Goal: Entertainment & Leisure: Consume media (video, audio)

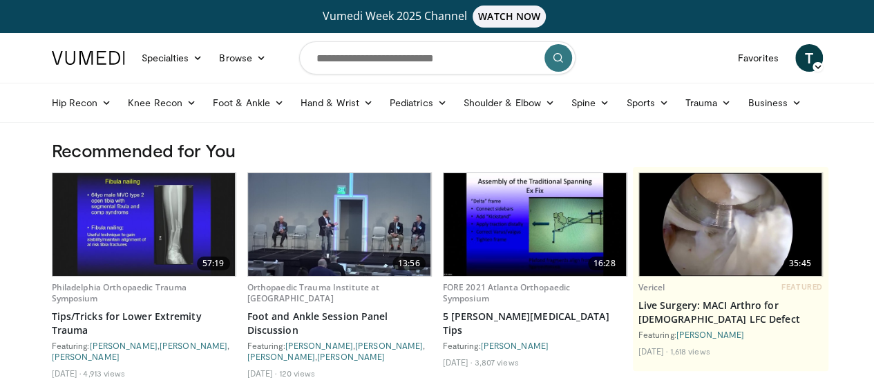
click at [148, 245] on img at bounding box center [143, 224] width 183 height 103
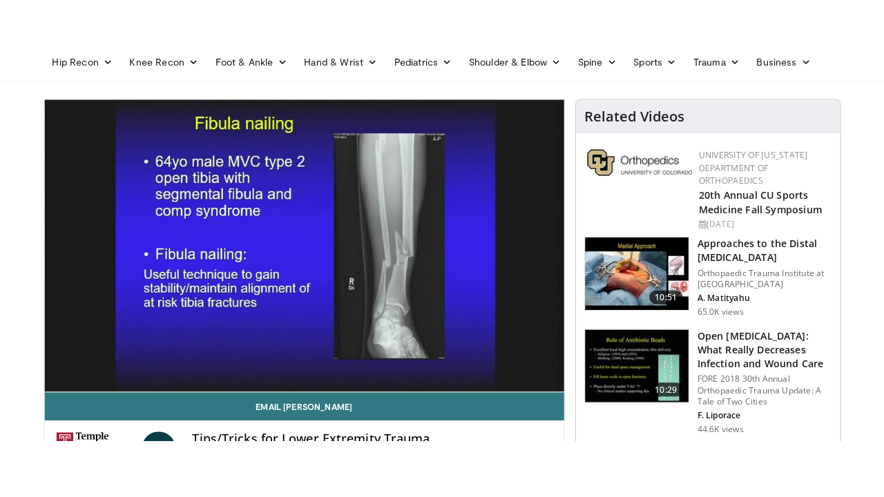
scroll to position [110, 0]
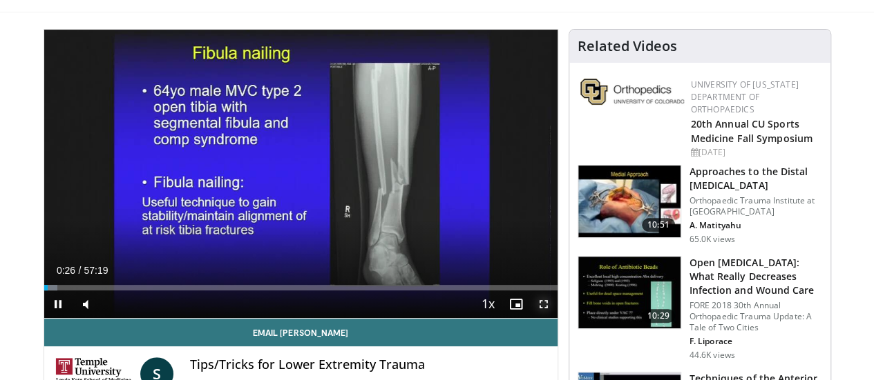
click at [555, 318] on span "Video Player" at bounding box center [544, 305] width 28 height 28
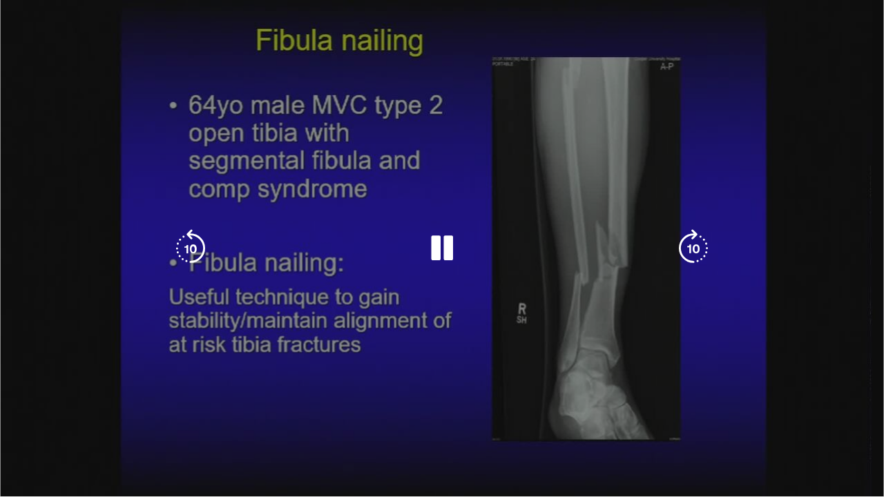
click at [88, 380] on video-js "**********" at bounding box center [442, 248] width 884 height 497
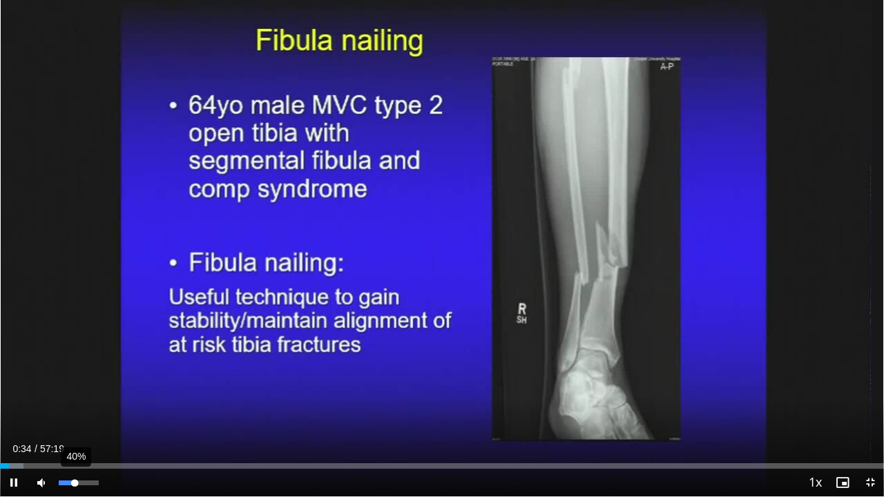
click at [75, 380] on div "40%" at bounding box center [78, 483] width 39 height 5
click at [88, 380] on div "74%" at bounding box center [78, 483] width 39 height 5
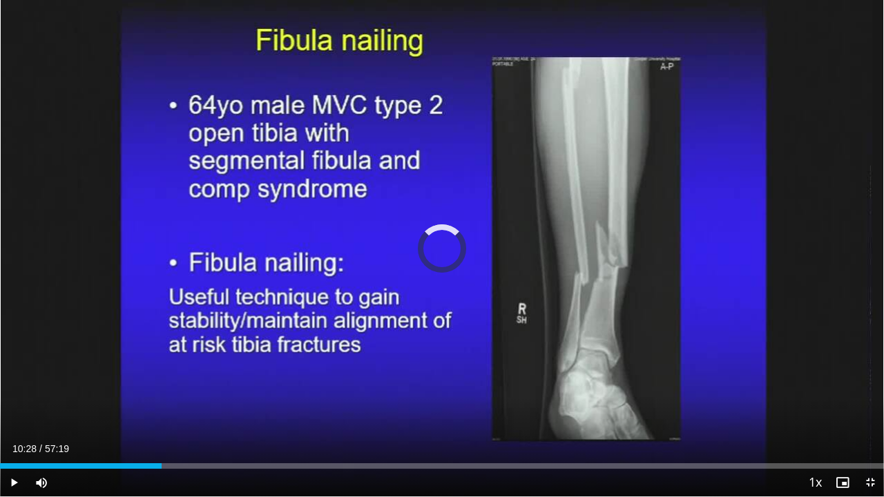
click at [162, 380] on div "Loaded : 0.00% 10:28 10:31" at bounding box center [442, 466] width 884 height 6
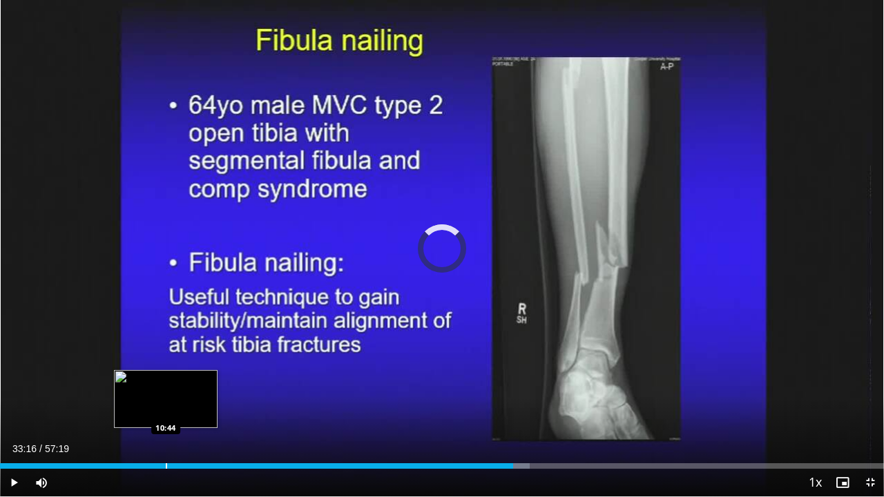
click at [164, 380] on div "Loaded : 59.90% 33:17 10:44" at bounding box center [442, 462] width 884 height 13
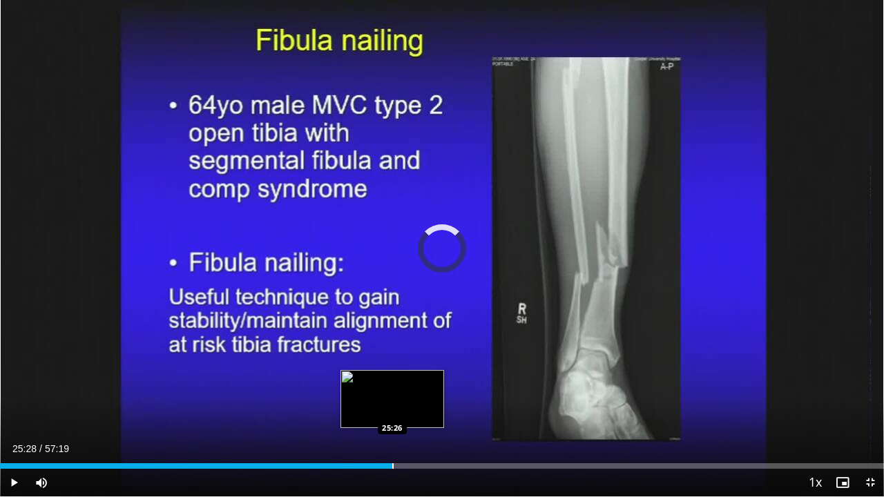
click at [392, 380] on div "Loaded : 20.06% 10:41 25:26" at bounding box center [442, 462] width 884 height 13
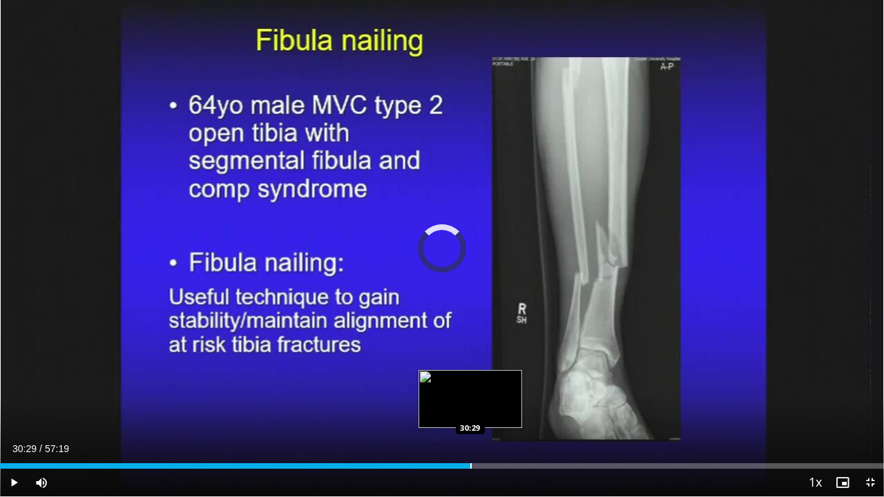
click at [470, 380] on div "Progress Bar" at bounding box center [470, 466] width 1 height 6
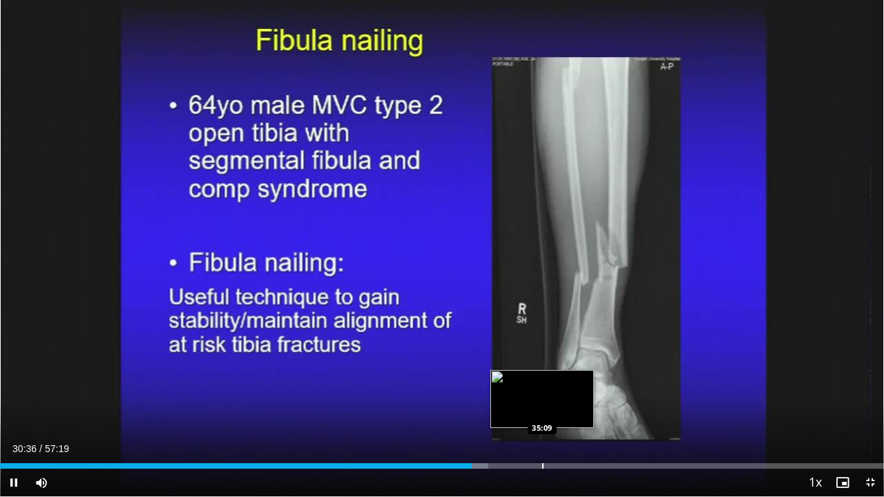
click at [543, 380] on div "Loaded : 55.25% 30:36 35:09" at bounding box center [442, 462] width 884 height 13
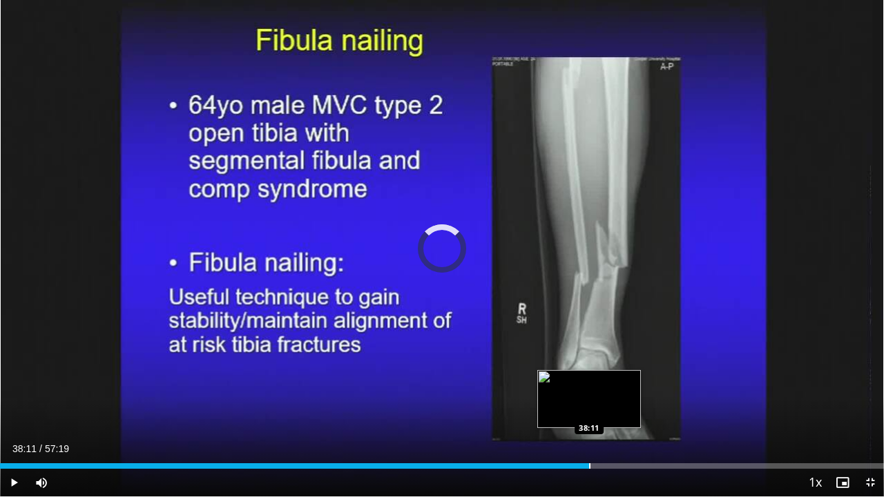
click at [589, 380] on div "Progress Bar" at bounding box center [589, 466] width 1 height 6
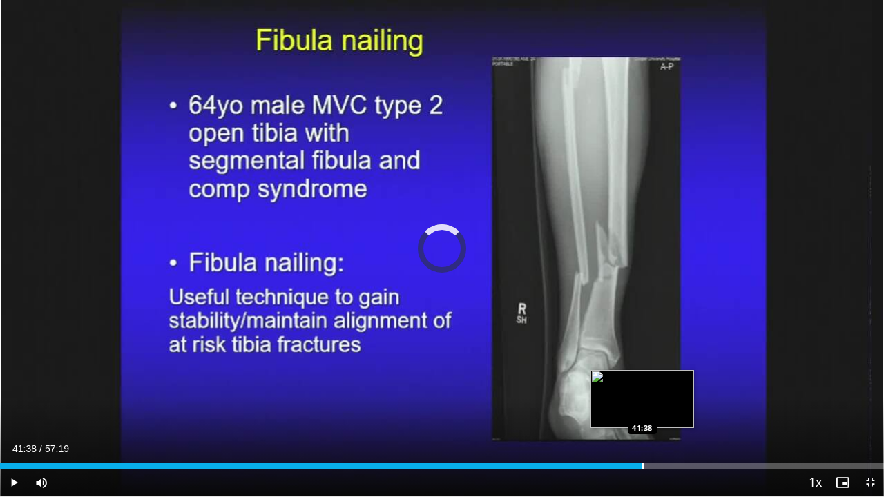
click at [642, 380] on div "Loaded : 69.51% 41:38 41:38" at bounding box center [442, 466] width 884 height 6
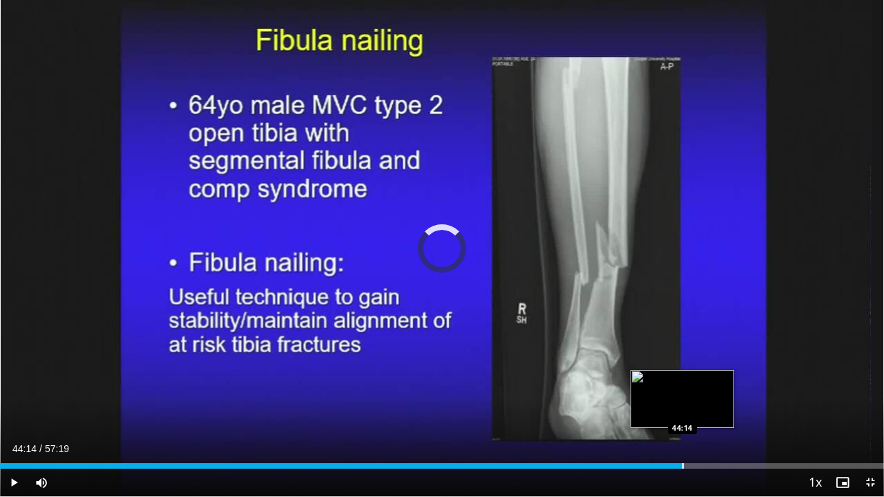
click at [682, 380] on div "Progress Bar" at bounding box center [682, 466] width 1 height 6
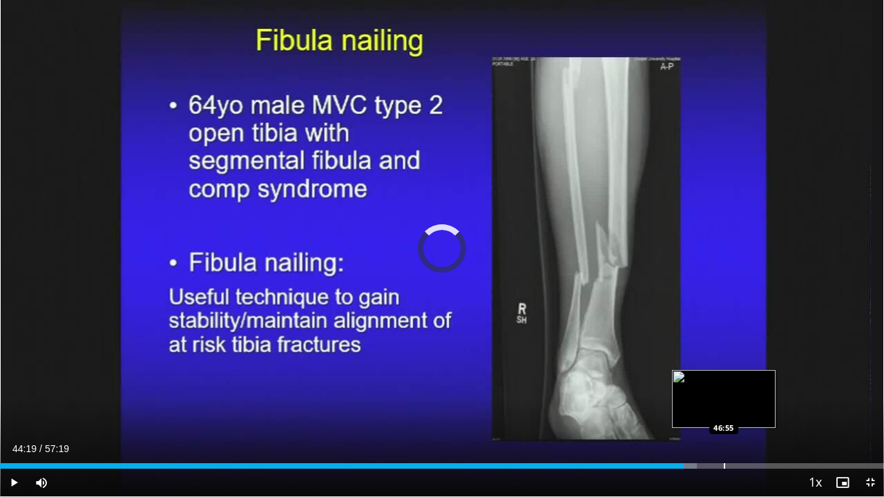
click at [724, 380] on div "Progress Bar" at bounding box center [724, 466] width 1 height 6
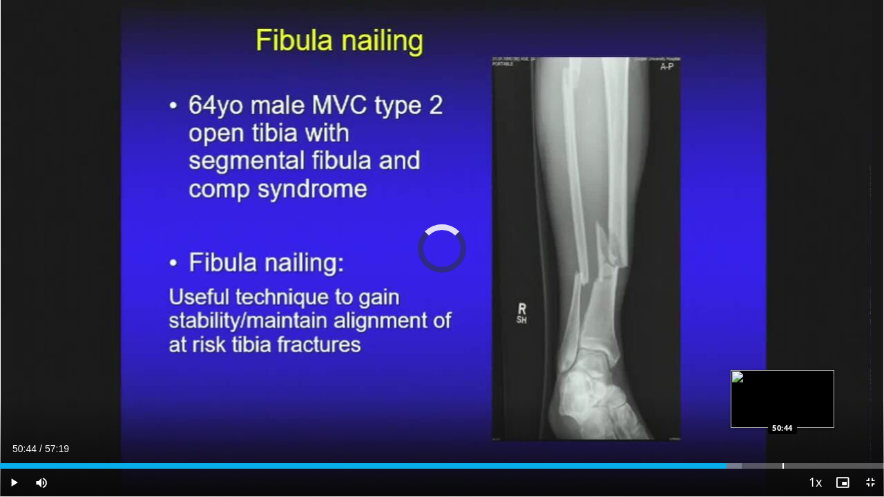
click at [782, 380] on div "Progress Bar" at bounding box center [782, 466] width 1 height 6
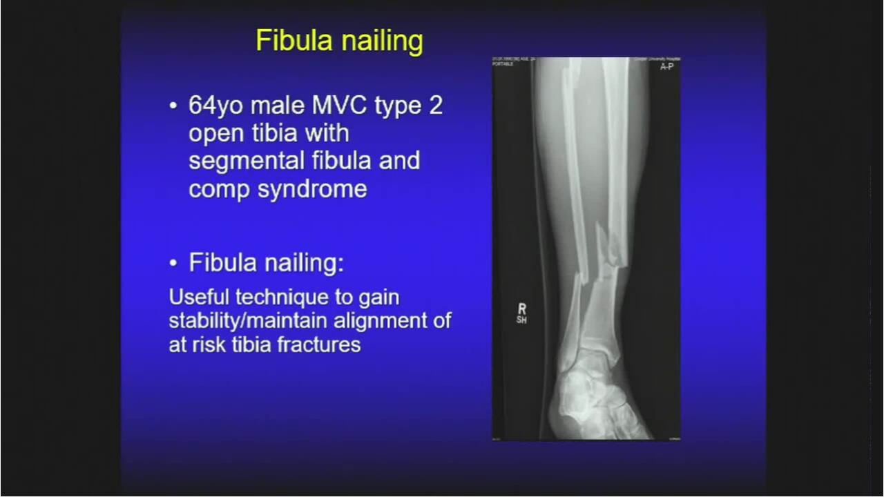
click at [827, 380] on video-js "**********" at bounding box center [442, 248] width 884 height 497
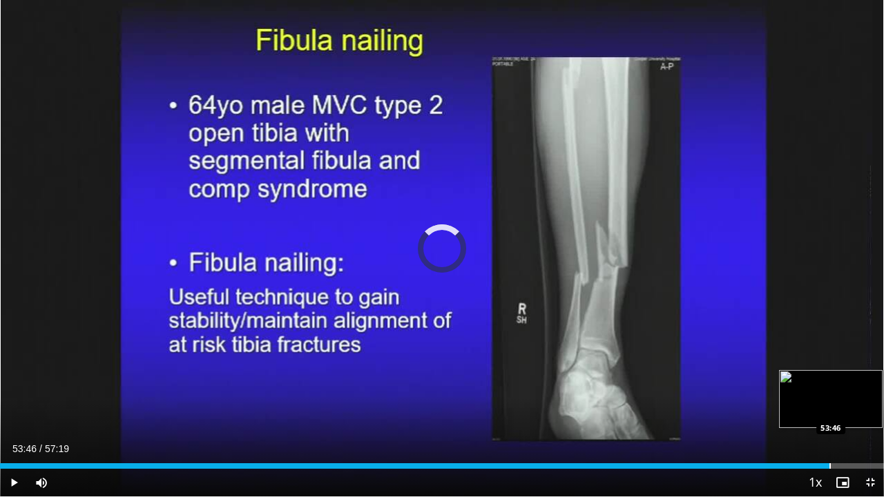
click at [829, 380] on div "Progress Bar" at bounding box center [829, 466] width 1 height 6
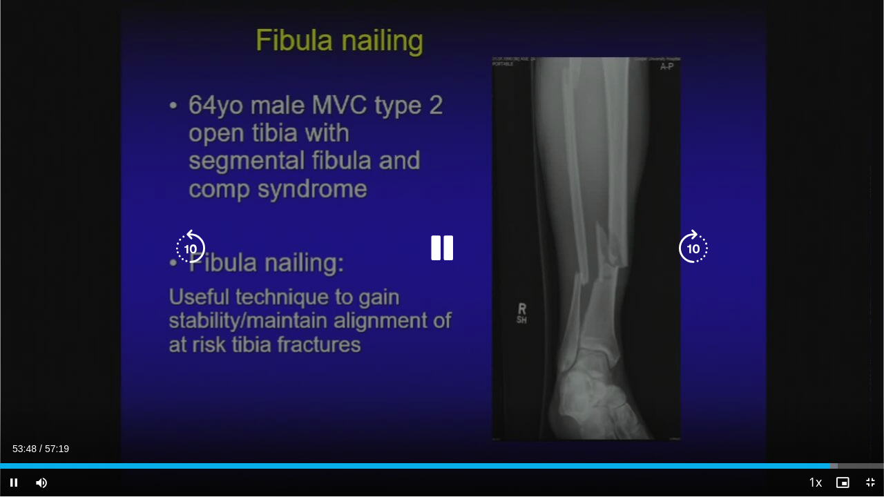
click at [822, 380] on div "53:48" at bounding box center [415, 466] width 830 height 6
click at [805, 380] on div "Loaded : 0.00% 52:12 52:15" at bounding box center [442, 466] width 884 height 6
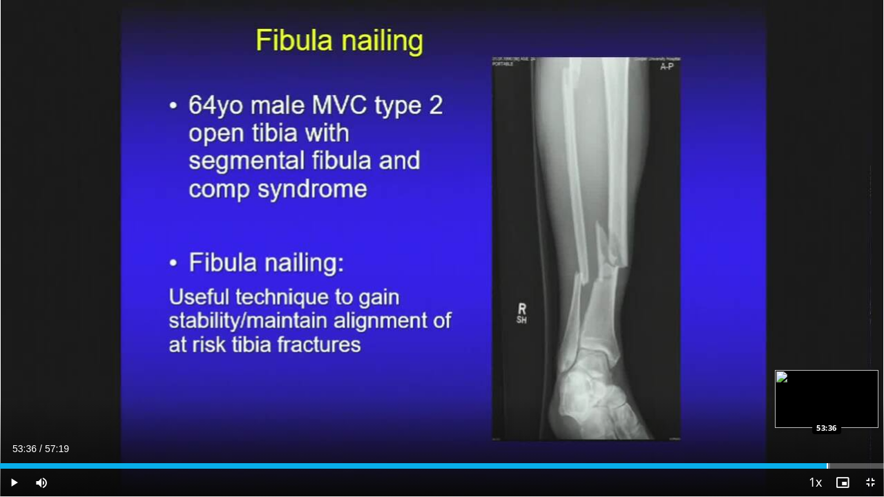
click at [827, 380] on div "Progress Bar" at bounding box center [827, 466] width 1 height 6
click at [839, 380] on div "Progress Bar" at bounding box center [834, 466] width 23 height 6
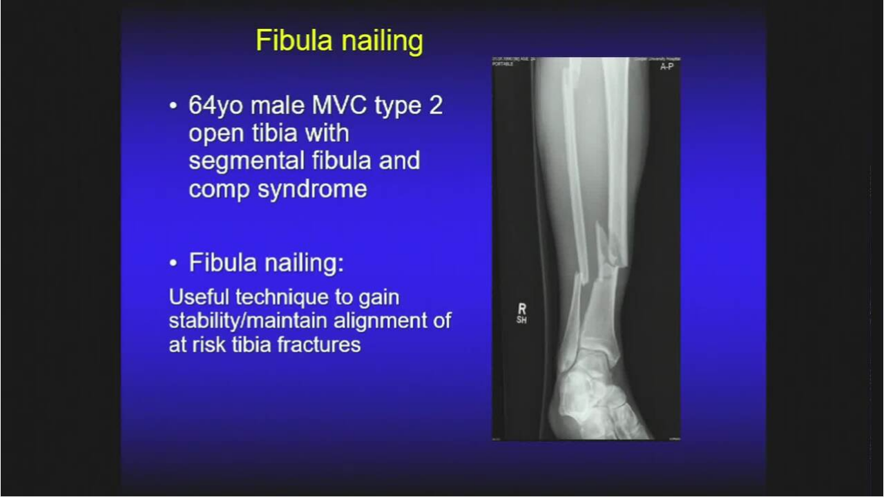
click at [849, 380] on div "10 seconds Tap to unmute" at bounding box center [442, 248] width 884 height 497
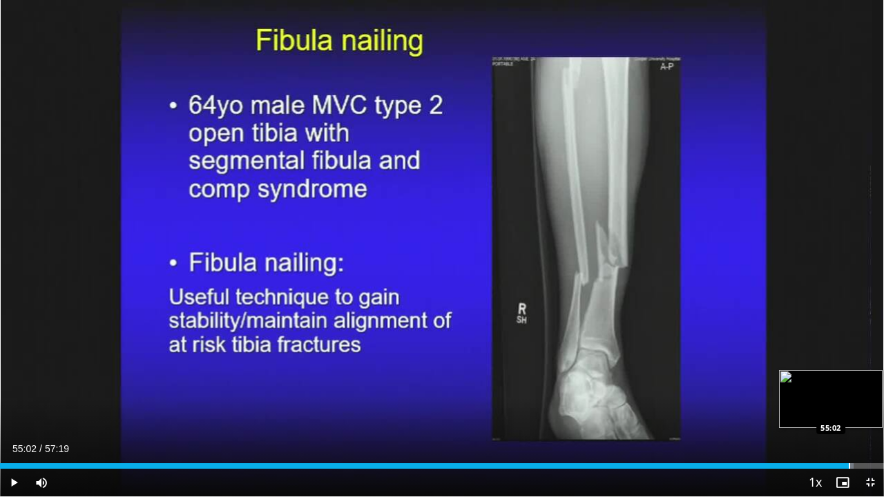
click at [849, 380] on div "Progress Bar" at bounding box center [849, 466] width 1 height 6
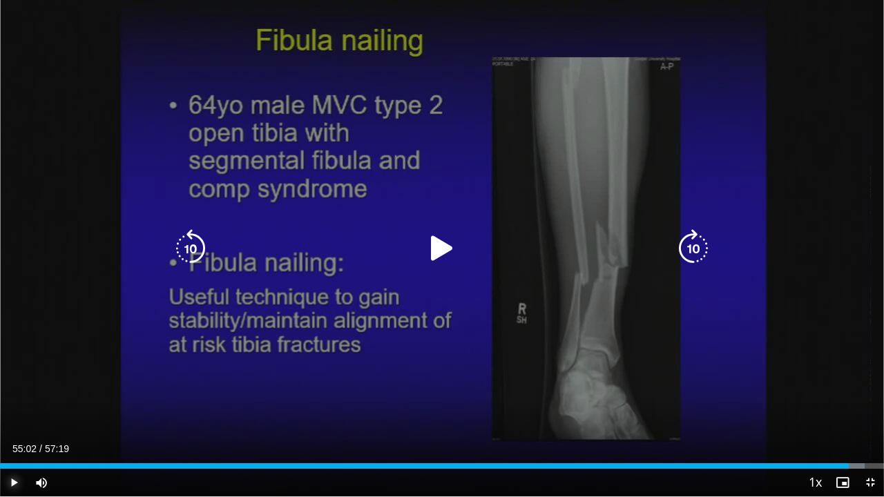
click at [10, 380] on span "Video Player" at bounding box center [14, 483] width 28 height 28
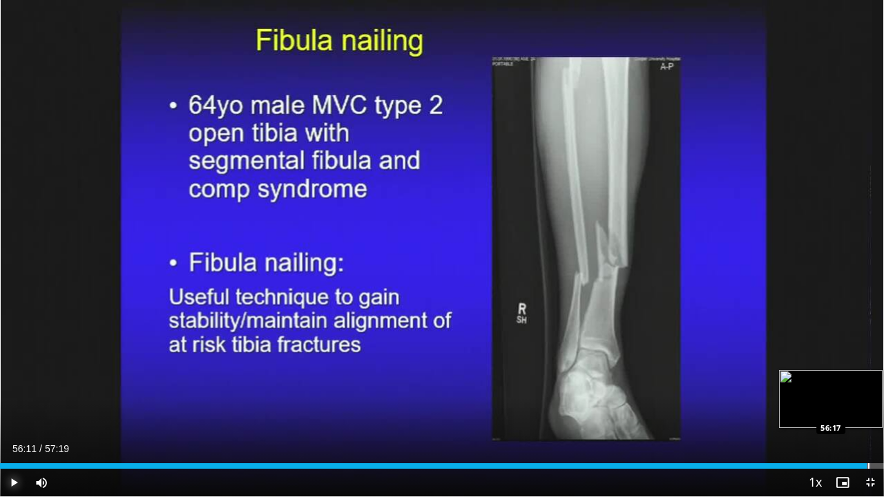
click at [867, 380] on div "Loaded : 98.36% 56:11 56:17" at bounding box center [442, 462] width 884 height 13
